Goal: Information Seeking & Learning: Learn about a topic

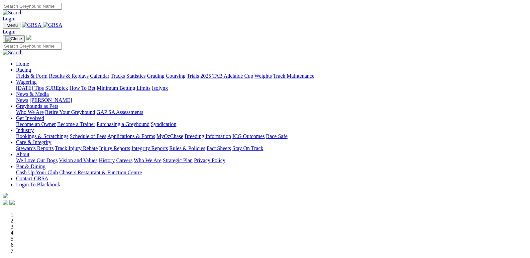
click at [86, 73] on link "Results & Replays" at bounding box center [69, 76] width 40 height 6
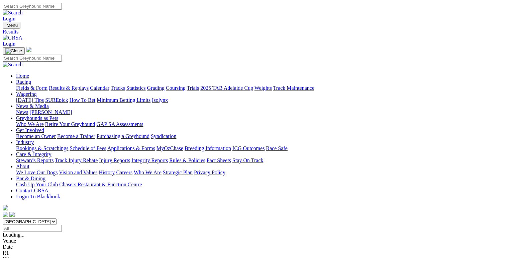
click at [9, 244] on span "R2" at bounding box center [6, 247] width 6 height 6
click at [183, 250] on div "R3 8 2 5 1" at bounding box center [265, 253] width 525 height 6
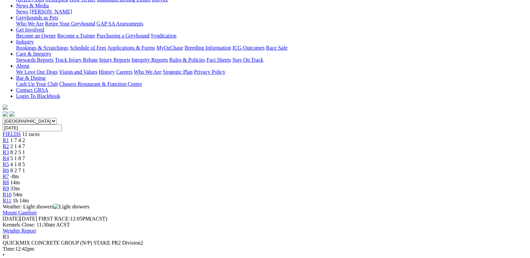
click at [225, 155] on div "R4 5 1 8 7" at bounding box center [265, 158] width 525 height 6
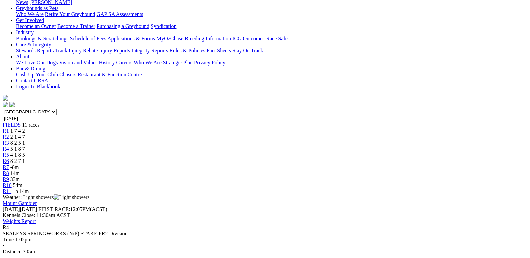
scroll to position [100, 0]
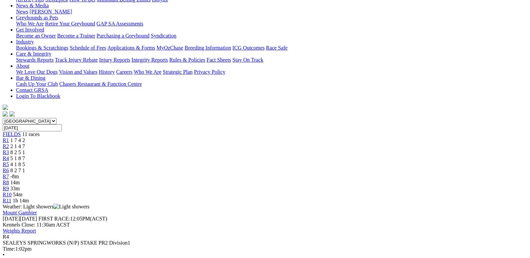
click at [25, 161] on span "4 1 8 5" at bounding box center [17, 164] width 15 height 6
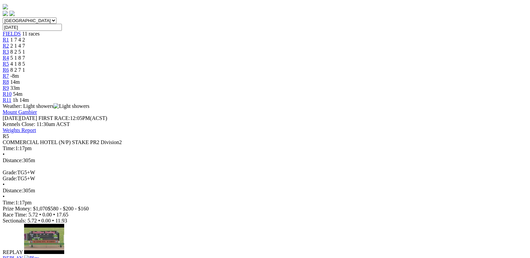
scroll to position [100, 0]
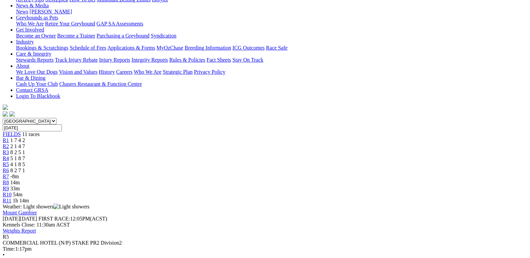
click at [25, 167] on span "8 2 7 1" at bounding box center [17, 170] width 15 height 6
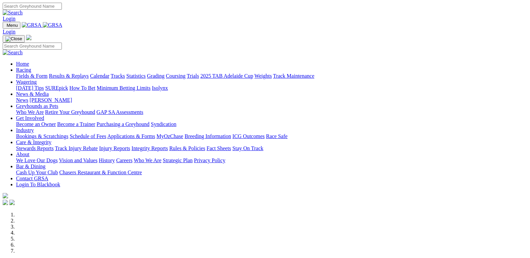
click at [81, 73] on link "Results & Replays" at bounding box center [69, 76] width 40 height 6
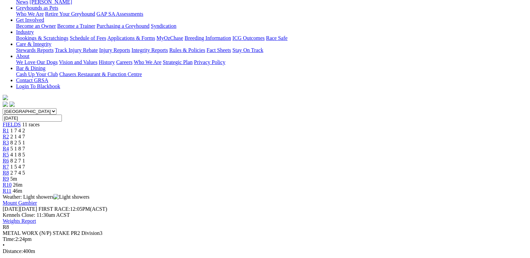
scroll to position [100, 0]
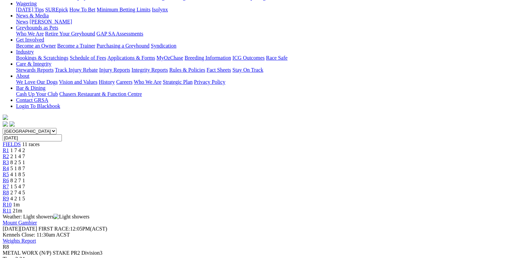
scroll to position [100, 0]
